Goal: Navigation & Orientation: Find specific page/section

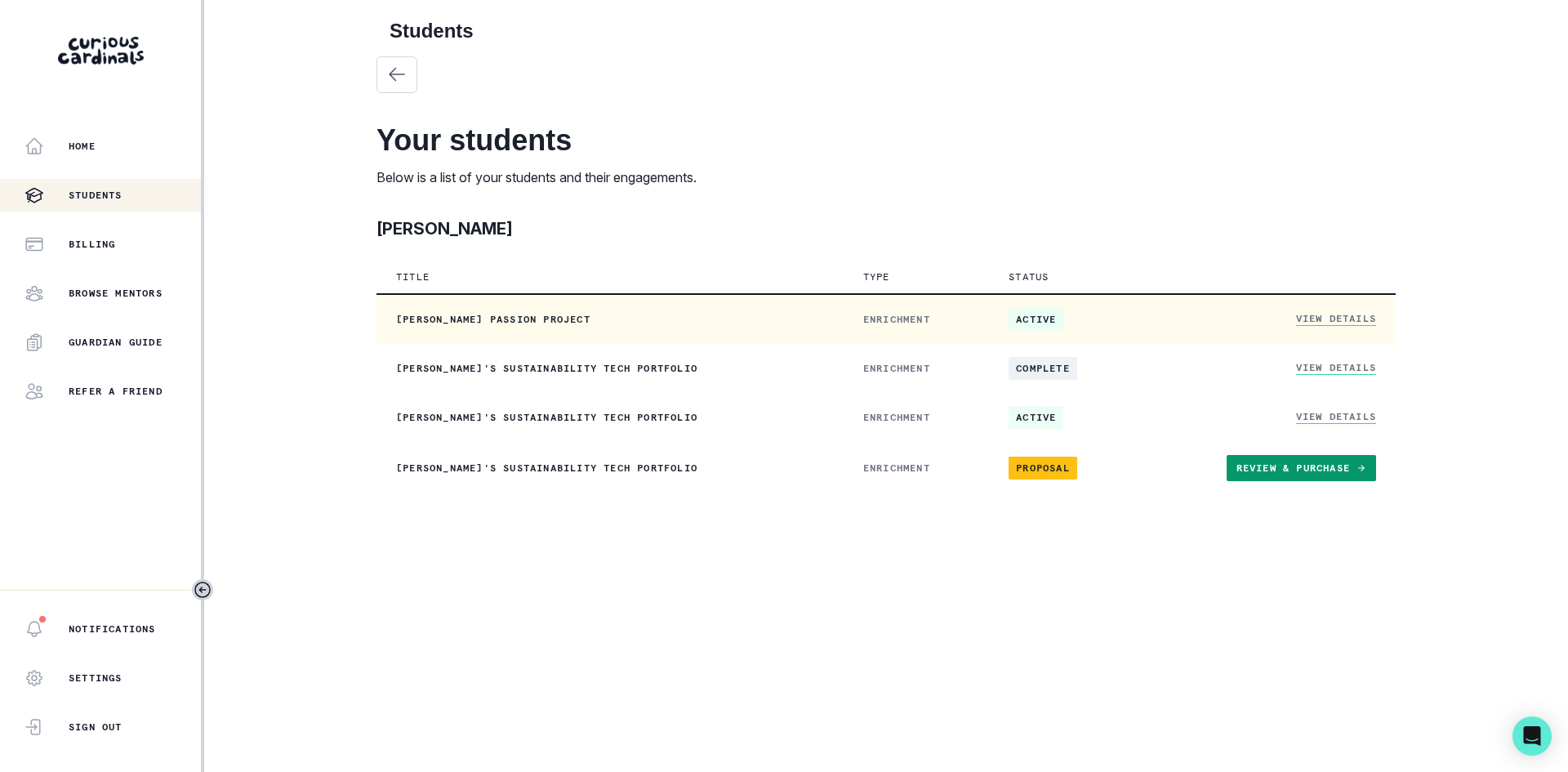
click at [1310, 306] on td "View Details" at bounding box center [1266, 318] width 259 height 50
click at [1316, 319] on link "View Details" at bounding box center [1336, 319] width 80 height 14
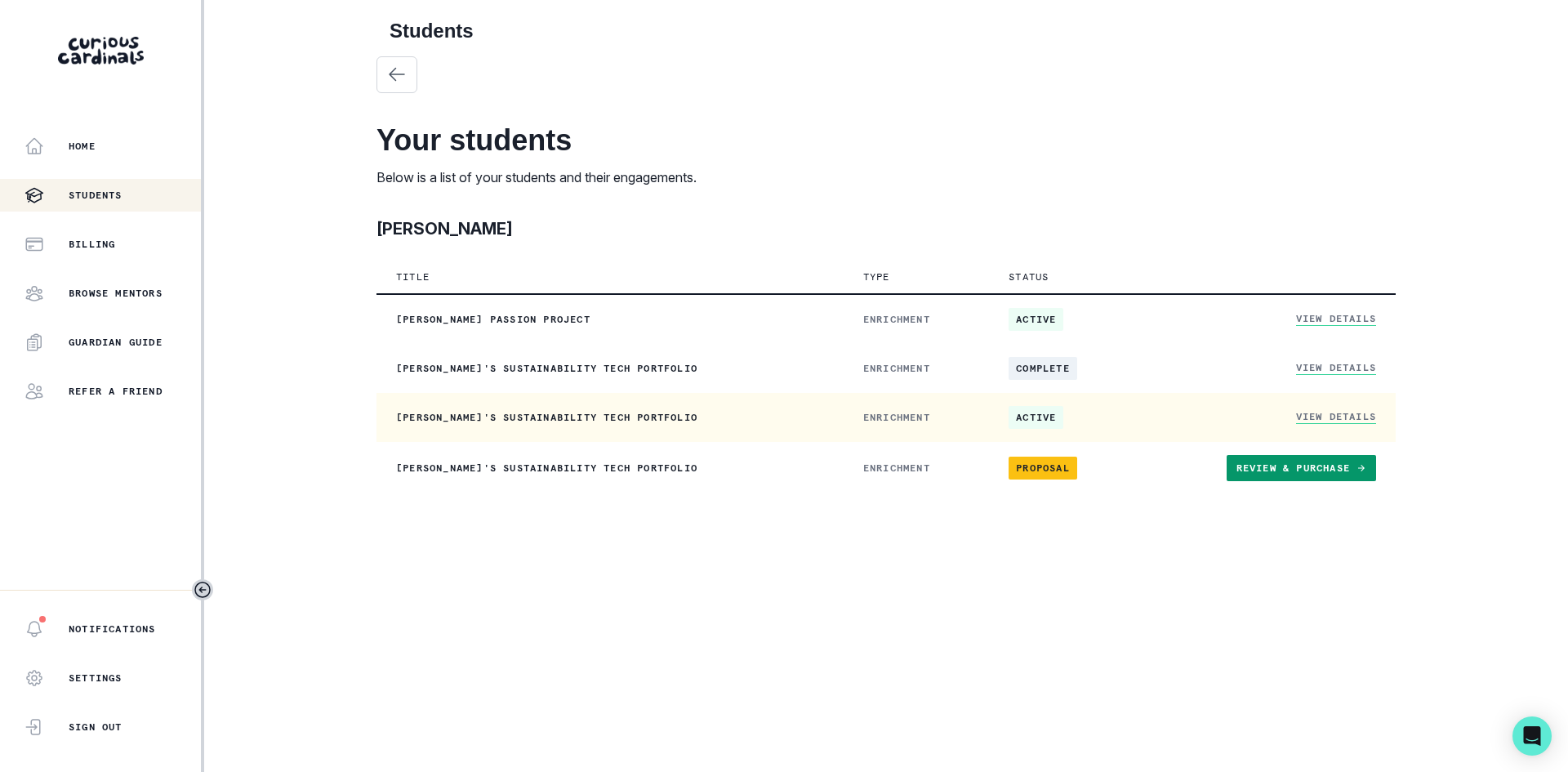
click at [1329, 415] on link "View Details" at bounding box center [1336, 417] width 80 height 14
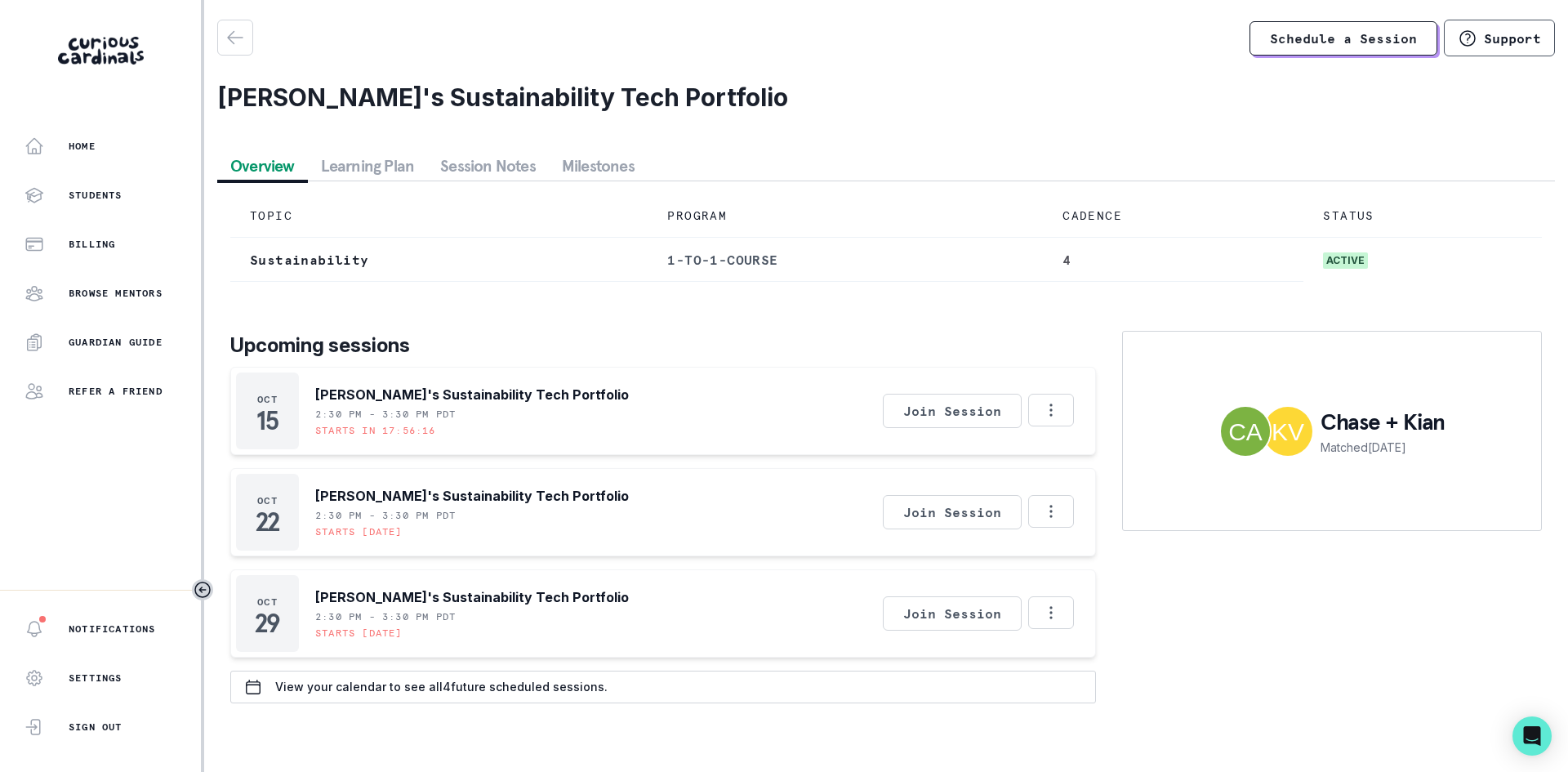
click at [367, 161] on button "Learning Plan" at bounding box center [368, 166] width 120 height 29
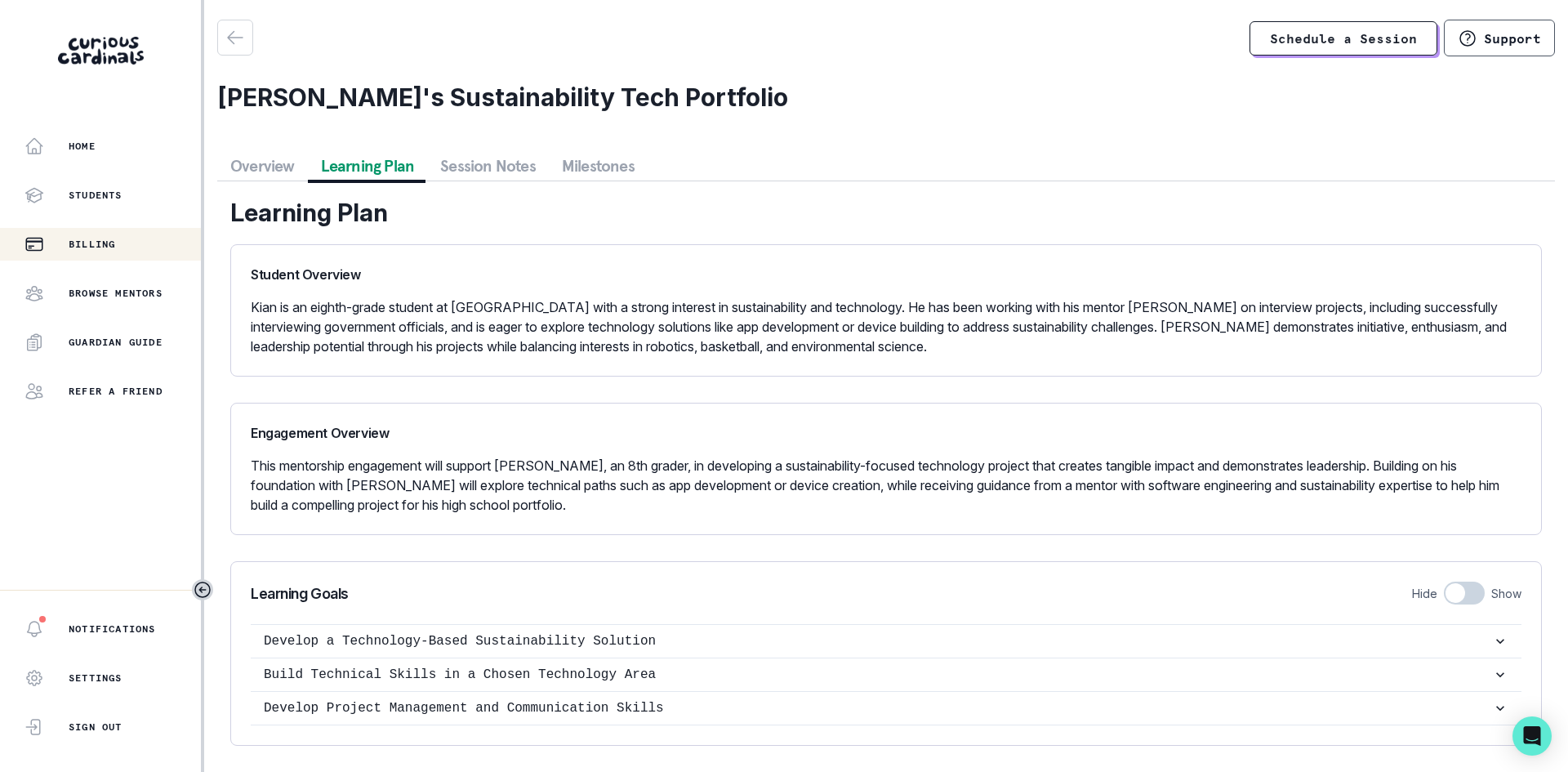
click at [71, 243] on p "Billing" at bounding box center [92, 244] width 47 height 13
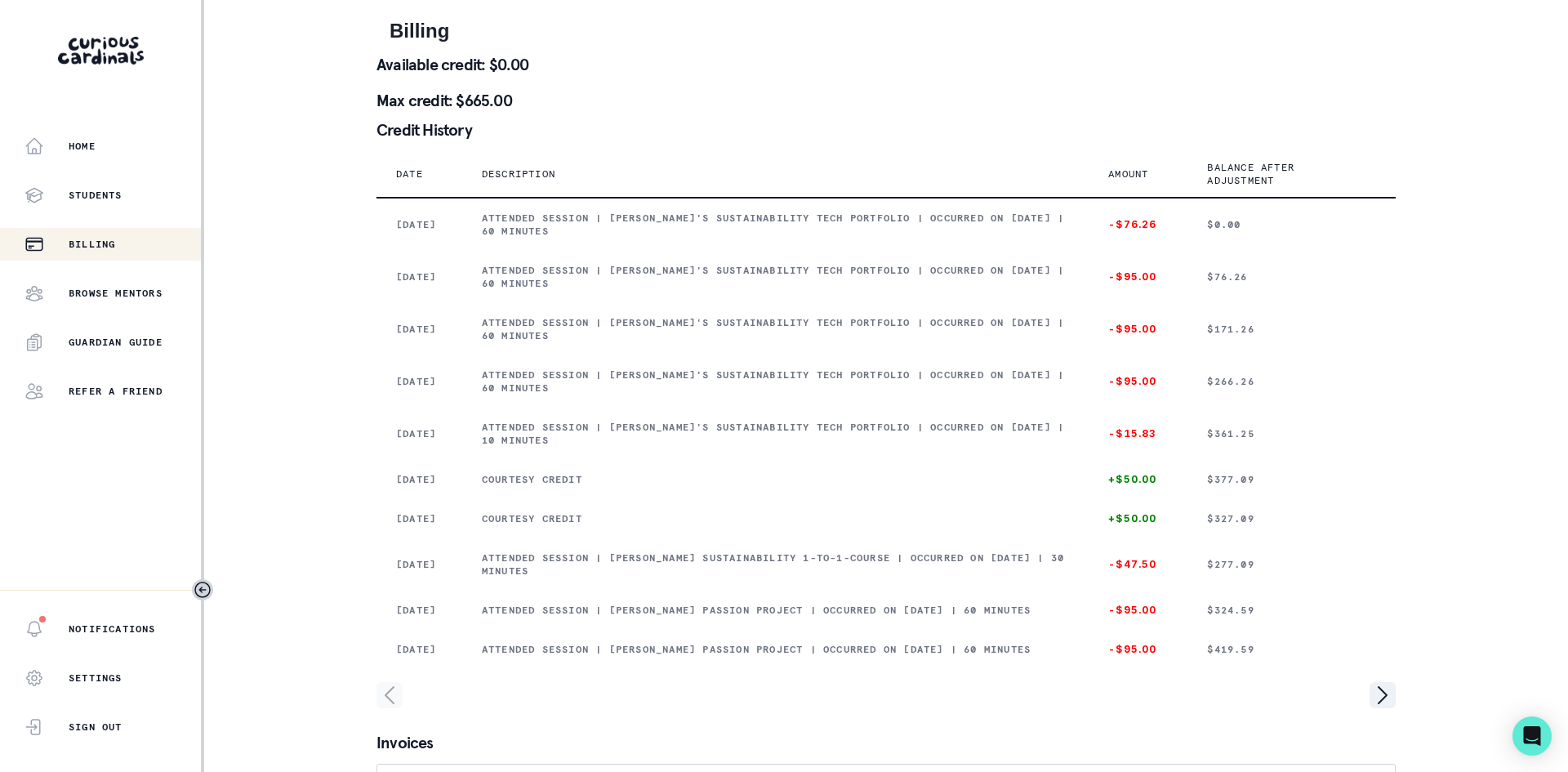
click at [541, 175] on p "Description" at bounding box center [518, 174] width 73 height 13
click at [74, 163] on div "Home Students Billing Browse Mentors Guardian Guide Refer a friend" at bounding box center [101, 268] width 201 height 278
click at [76, 154] on div "Home" at bounding box center [112, 146] width 177 height 20
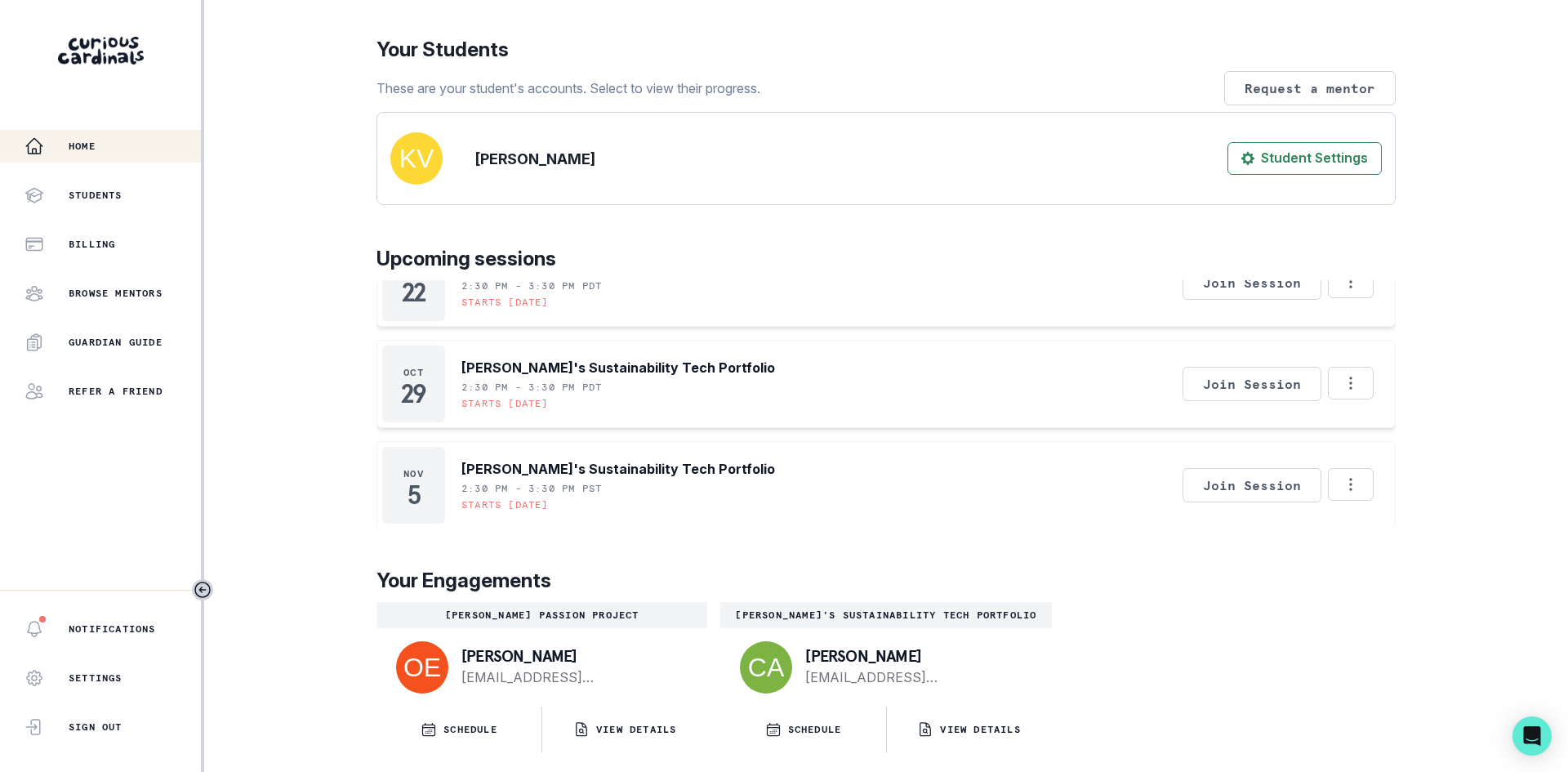
scroll to position [145, 0]
click at [118, 238] on div "Billing" at bounding box center [112, 244] width 177 height 20
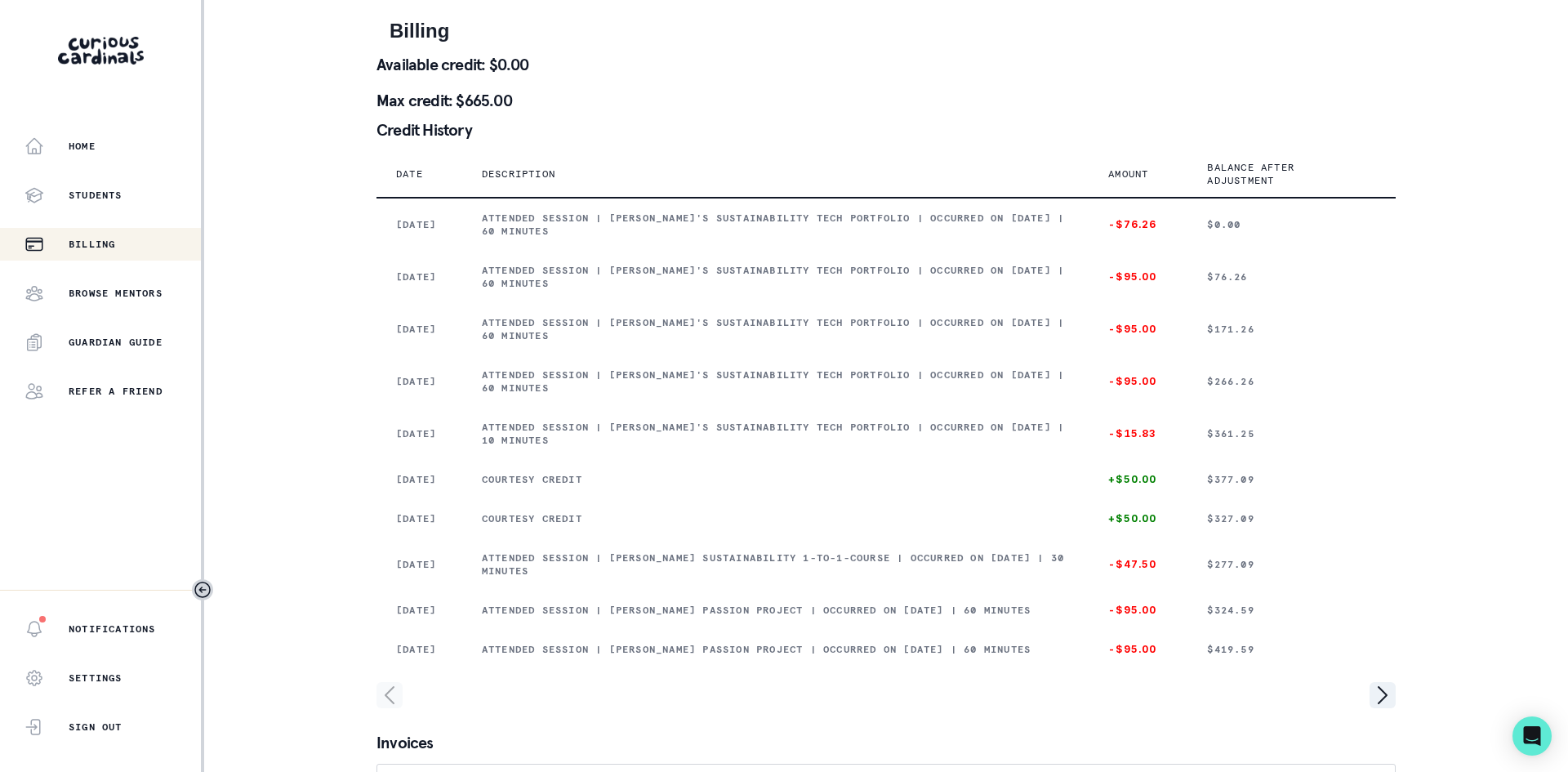
click at [94, 273] on div "Home Students Billing Browse Mentors Guardian Guide Refer a friend" at bounding box center [101, 268] width 201 height 278
click at [69, 203] on div "Students" at bounding box center [112, 195] width 177 height 20
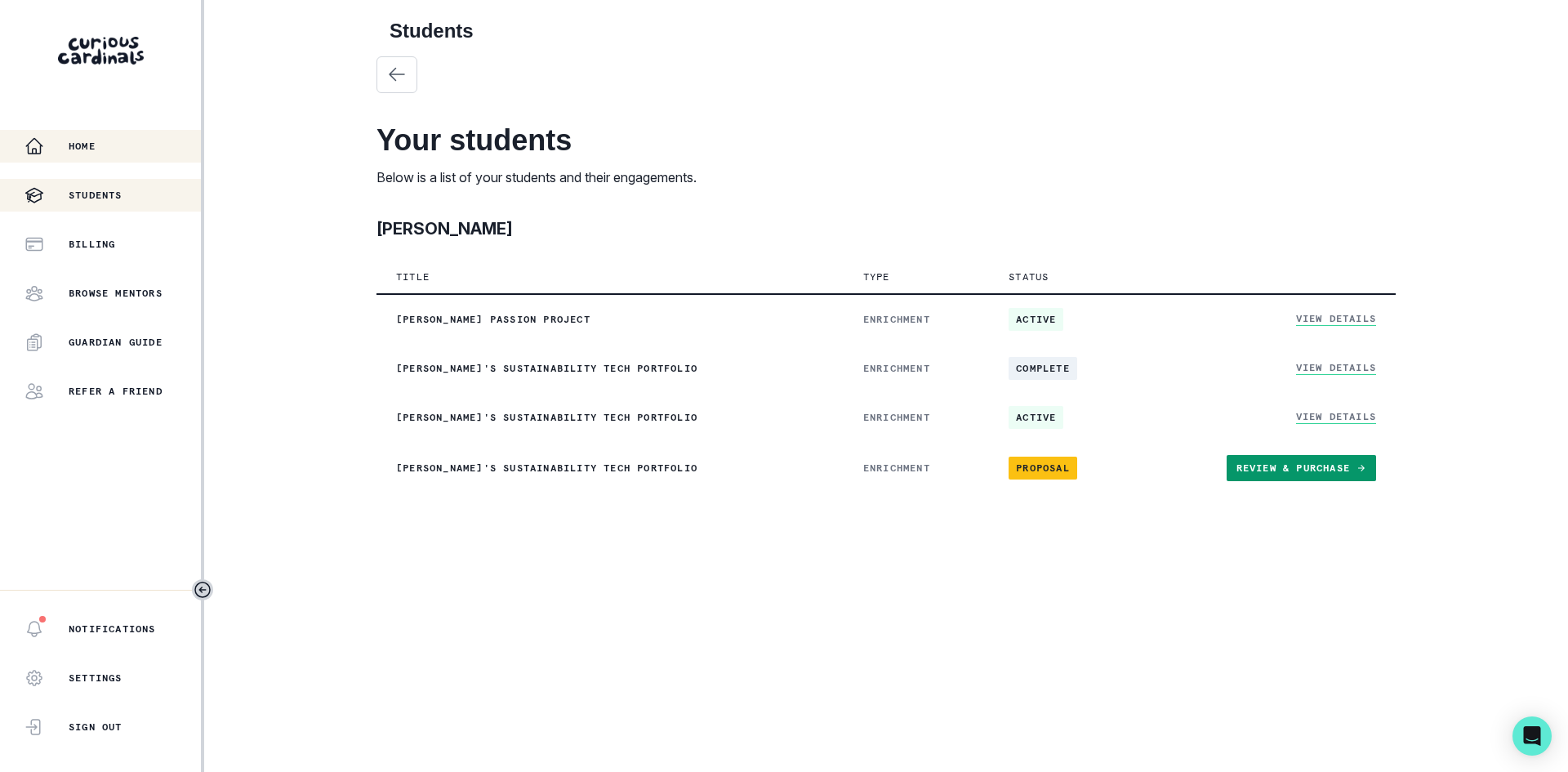
click at [43, 145] on icon "button" at bounding box center [34, 146] width 20 height 20
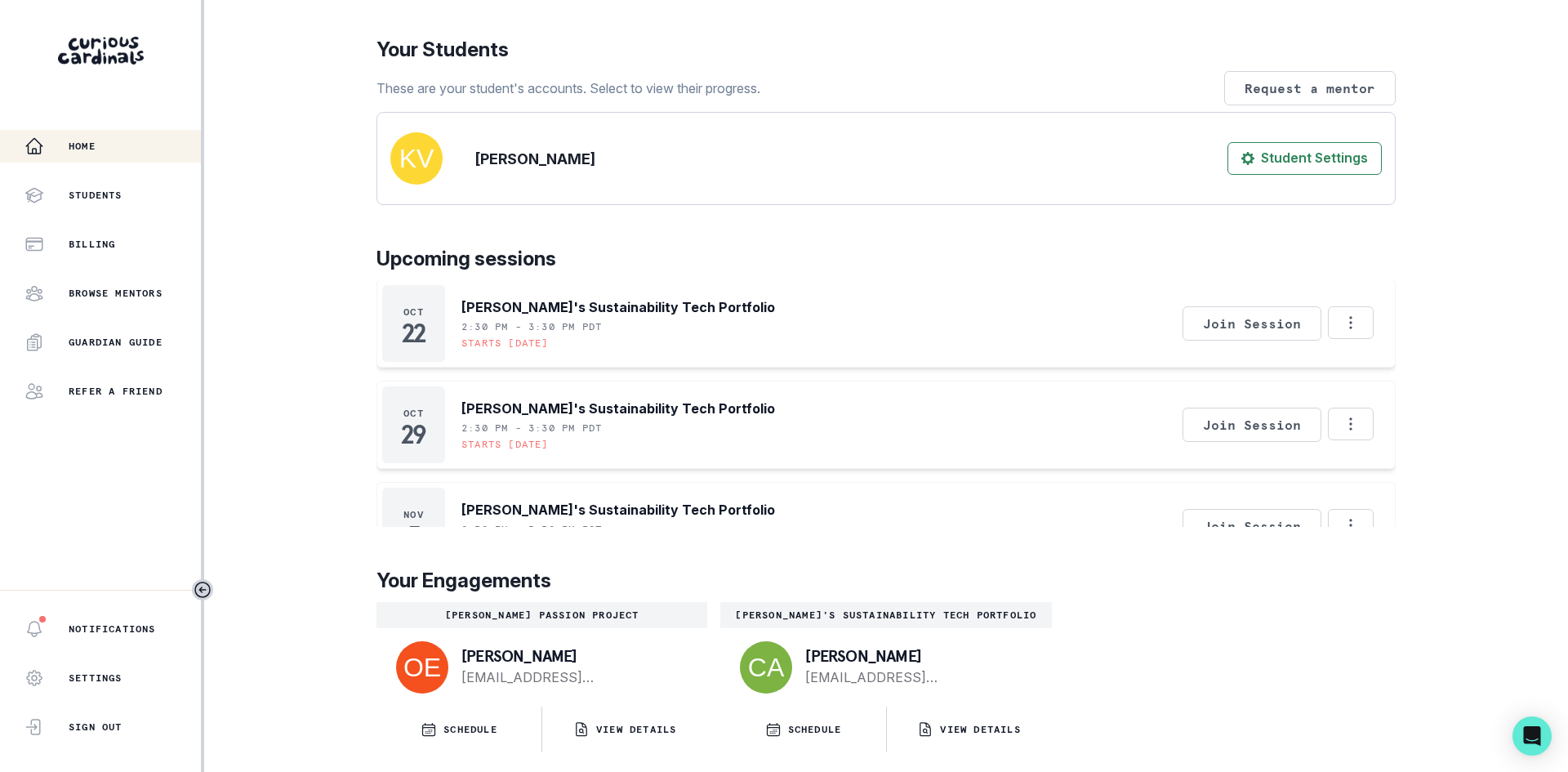
scroll to position [145, 0]
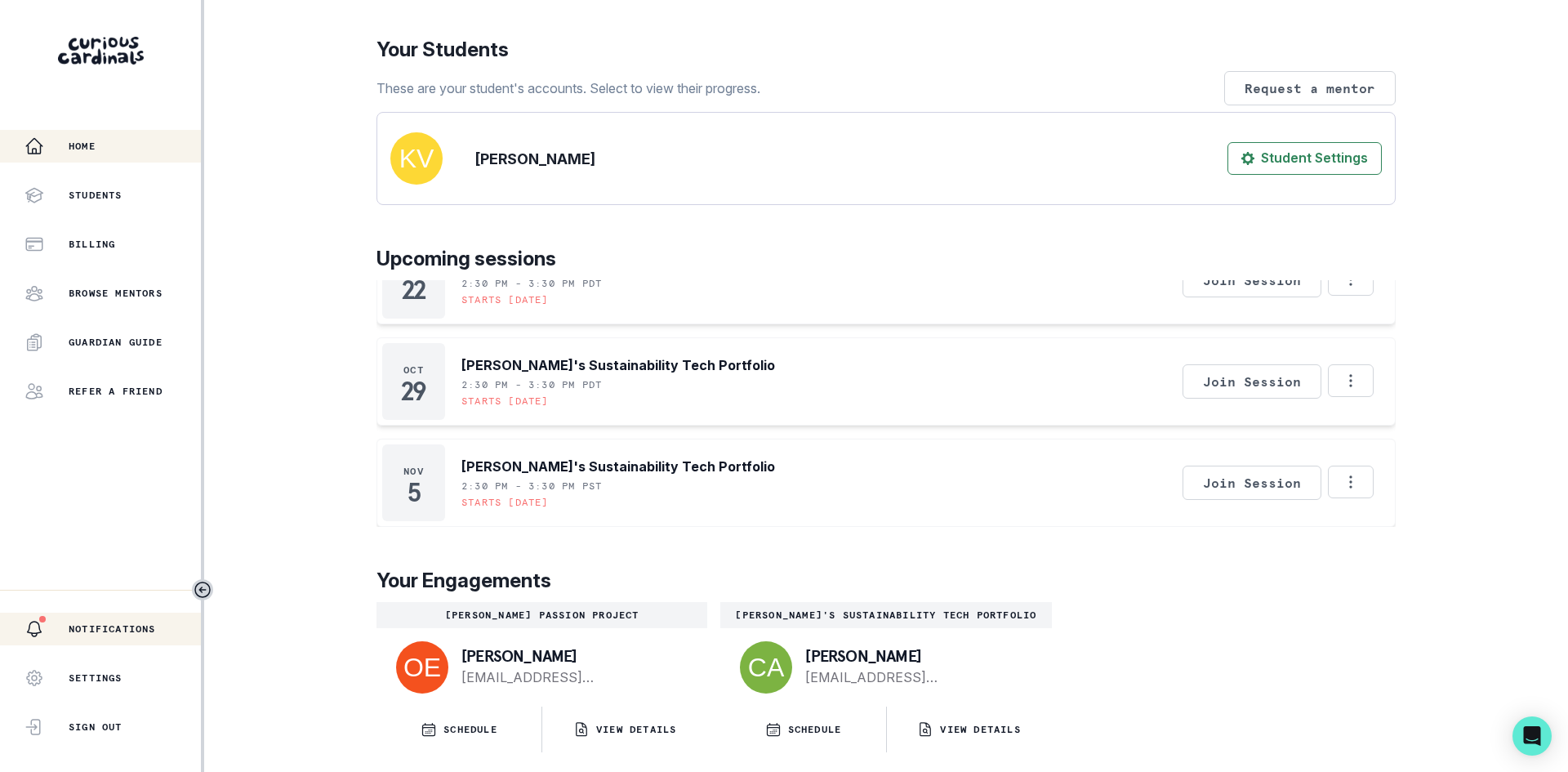
click at [85, 627] on p "Notifications" at bounding box center [112, 629] width 88 height 13
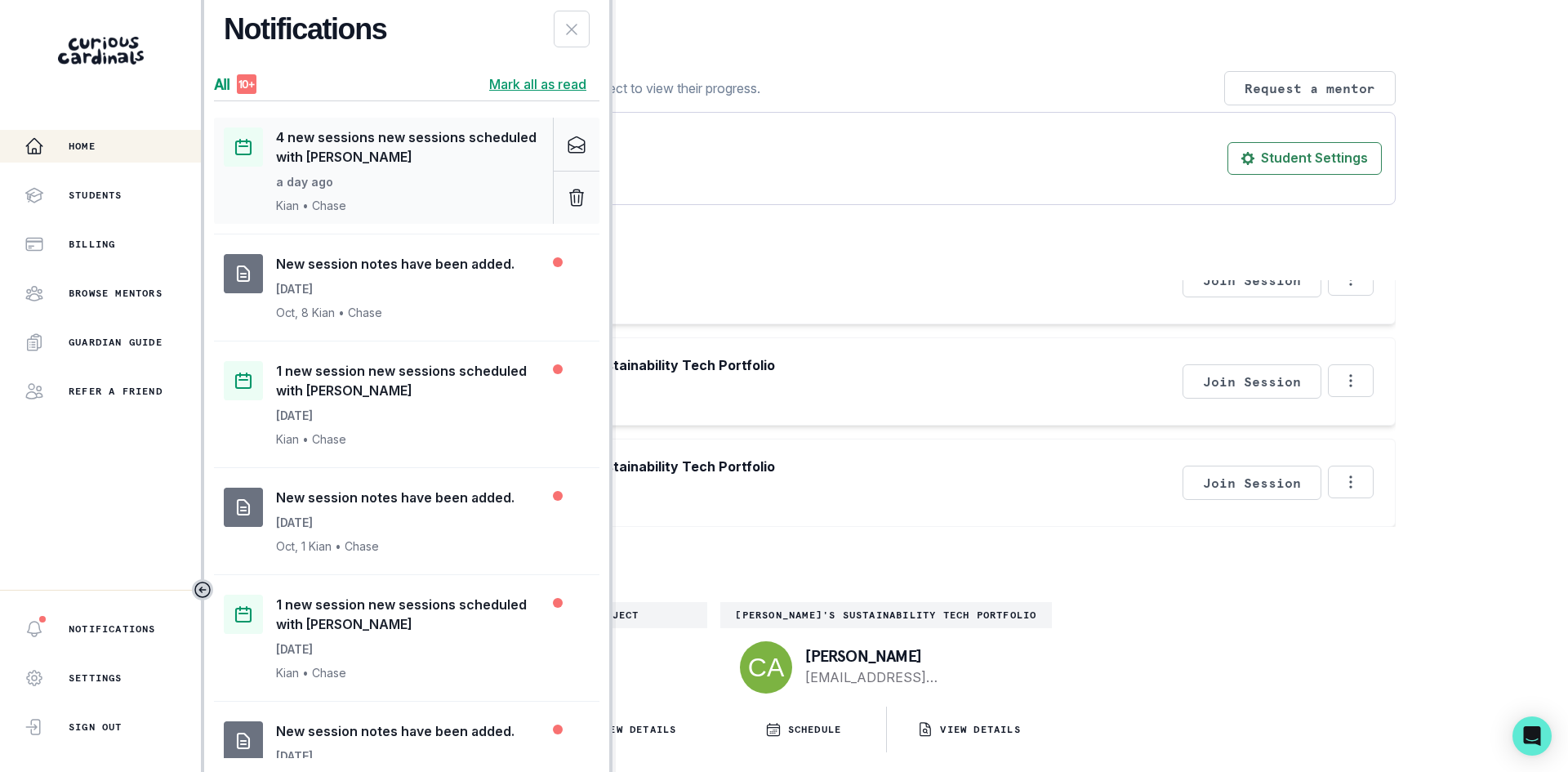
click at [246, 143] on img at bounding box center [243, 147] width 39 height 39
